Goal: Obtain resource: Obtain resource

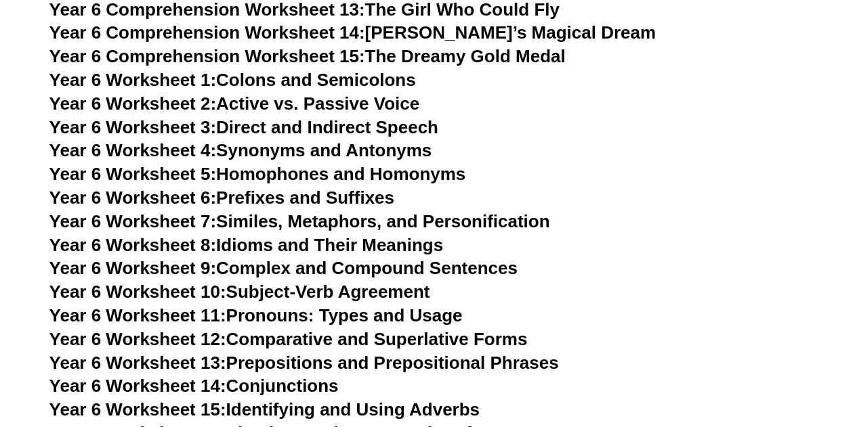
scroll to position [7905, 0]
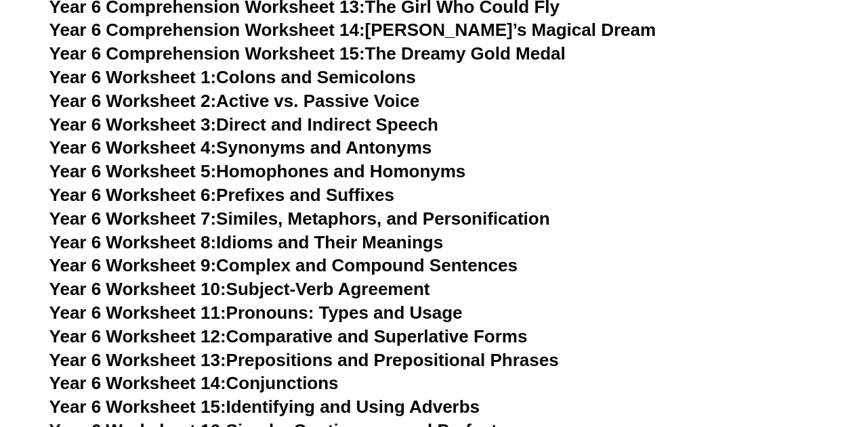
click at [277, 232] on link "Year 6 Worksheet 8: Idioms and Their Meanings" at bounding box center [245, 242] width 393 height 20
click at [315, 209] on link "Year 6 Worksheet 7: Similes, Metaphors, and Personification" at bounding box center [299, 219] width 500 height 20
click at [355, 303] on link "Year 6 Worksheet 11: Pronouns: Types and Usage" at bounding box center [255, 313] width 413 height 20
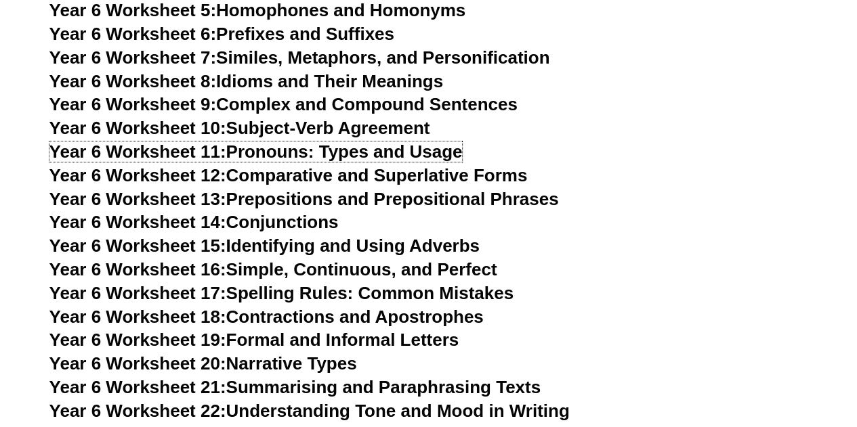
scroll to position [8067, 0]
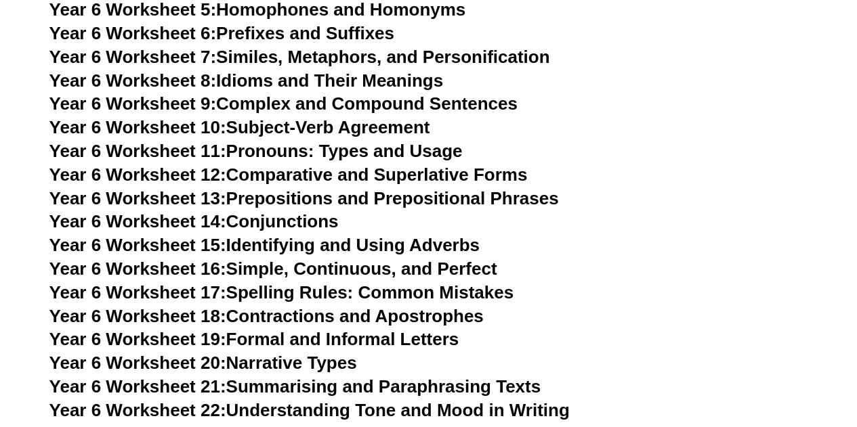
click at [352, 235] on link "Year 6 Worksheet 15: Identifying and Using Adverbs" at bounding box center [264, 245] width 430 height 20
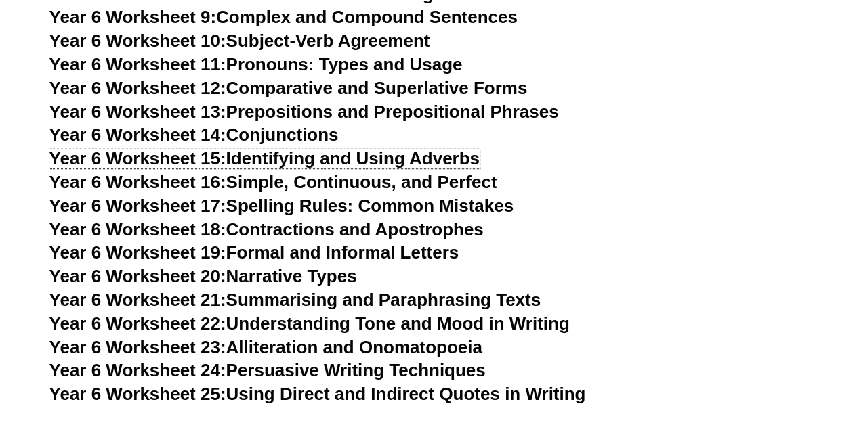
scroll to position [8154, 0]
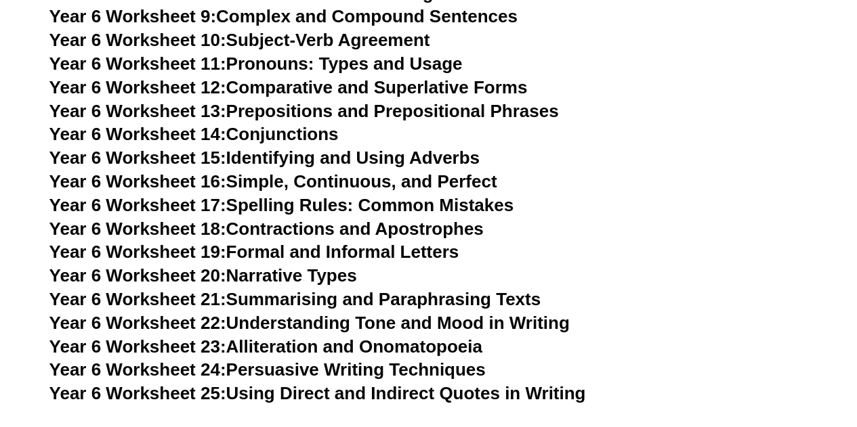
click at [450, 313] on link "Year 6 Worksheet 22: Understanding Tone and Mood in Writing" at bounding box center [309, 323] width 520 height 20
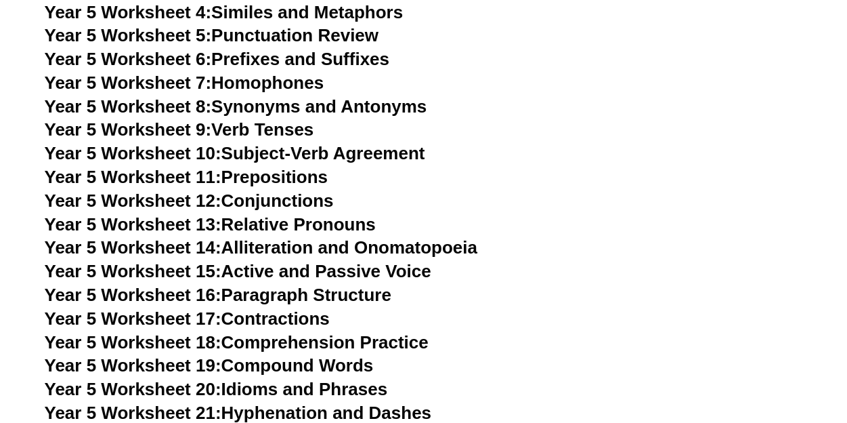
scroll to position [6956, 0]
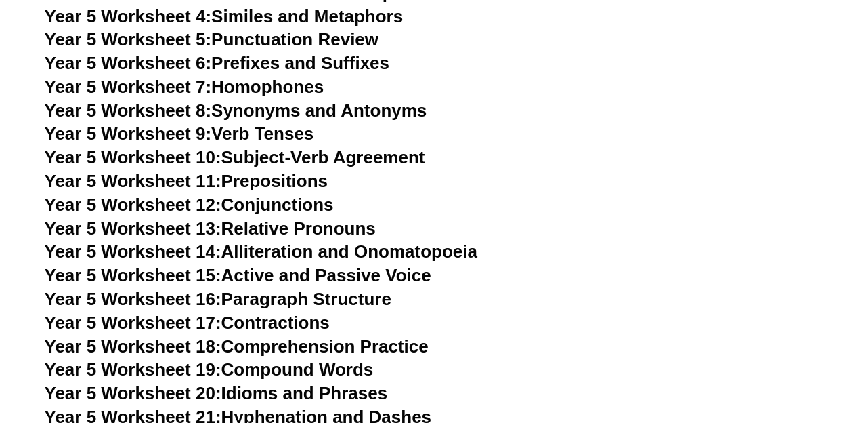
click at [309, 89] on link "Year 5 Worksheet 7: Homophones" at bounding box center [185, 87] width 280 height 20
click at [342, 297] on link "Year 5 Worksheet 16: Paragraph Structure" at bounding box center [218, 298] width 347 height 20
click at [396, 16] on link "Year 5 Worksheet 4: Similes and Metaphors" at bounding box center [224, 16] width 359 height 20
click at [293, 136] on link "Year 5 Worksheet 9: Verb Tenses" at bounding box center [180, 133] width 270 height 20
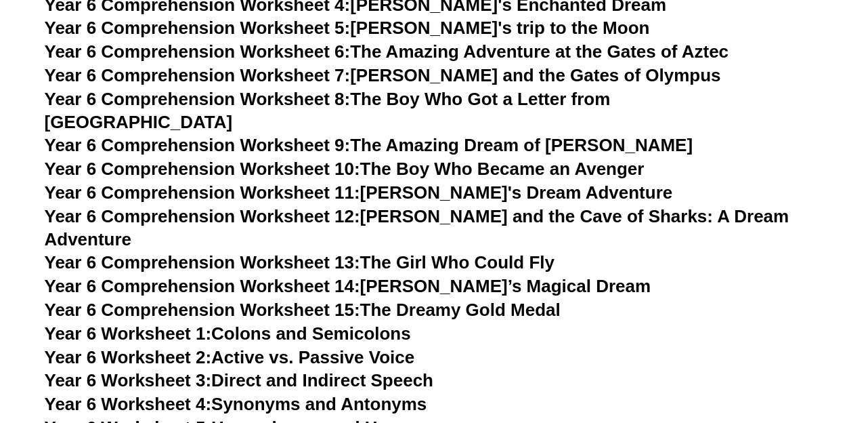
scroll to position [7647, 0]
